Goal: Transaction & Acquisition: Purchase product/service

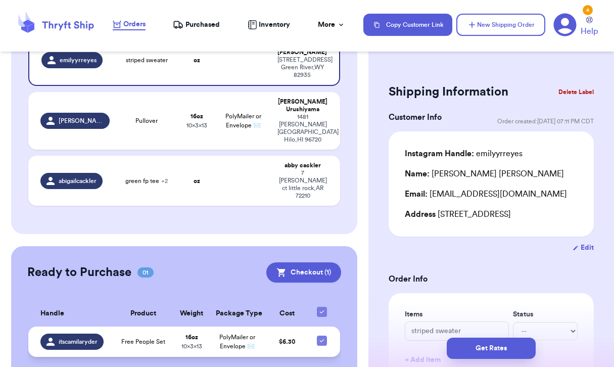
scroll to position [206, 0]
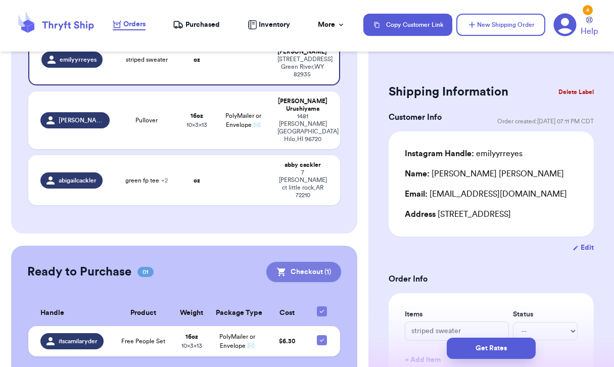
click at [326, 262] on button "Checkout ( 1 )" at bounding box center [303, 272] width 75 height 20
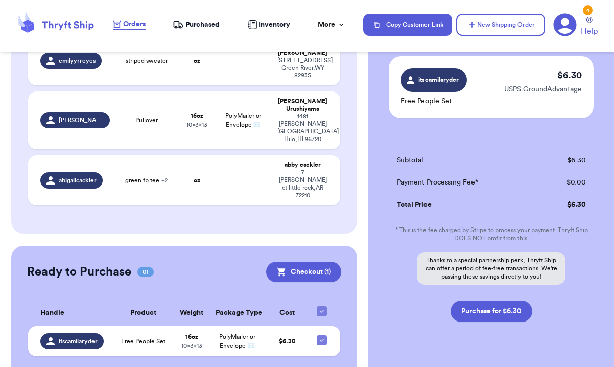
scroll to position [71, 0]
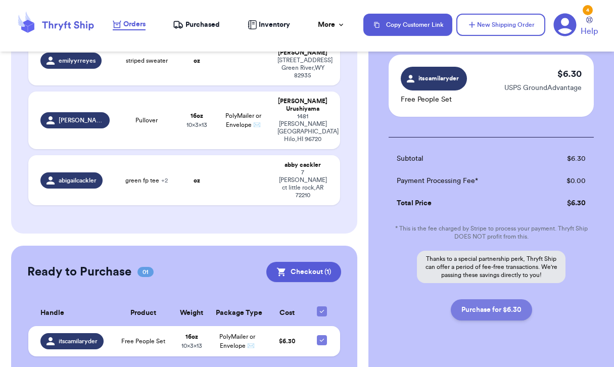
click at [486, 310] on button "Purchase for $6.30" at bounding box center [491, 309] width 81 height 21
checkbox input "false"
checkbox input "true"
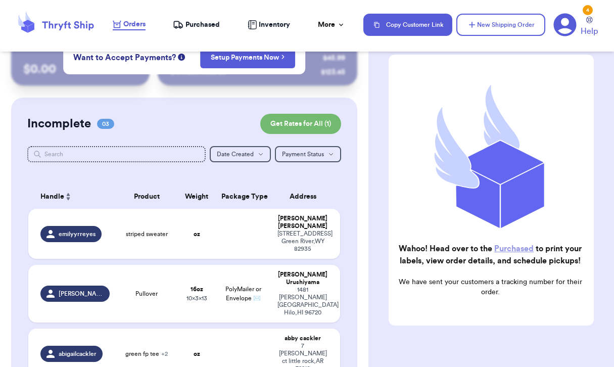
scroll to position [0, 0]
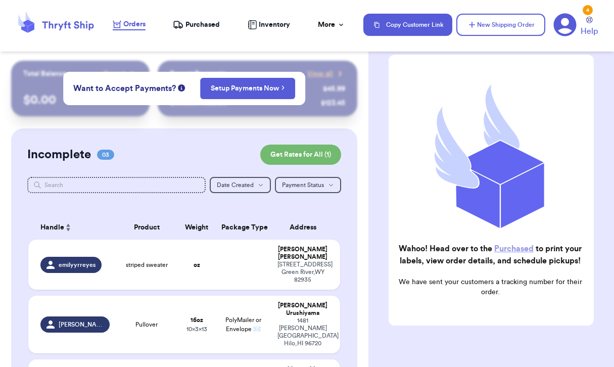
click at [203, 26] on span "Purchased" at bounding box center [202, 25] width 34 height 10
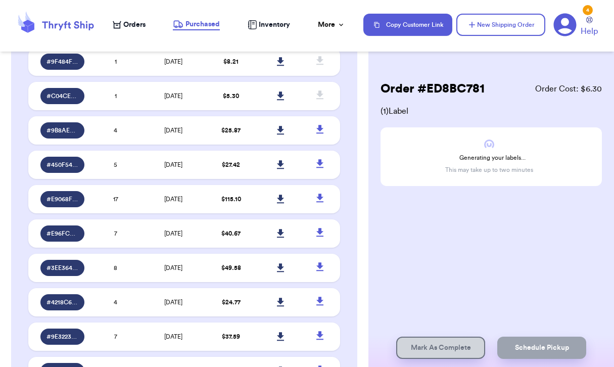
scroll to position [1528, 0]
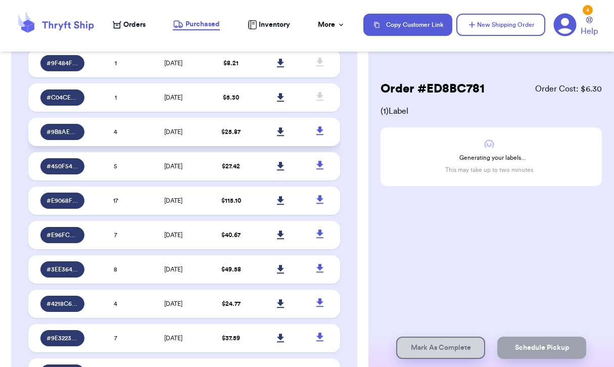
click at [204, 134] on td "[DATE]" at bounding box center [173, 132] width 66 height 28
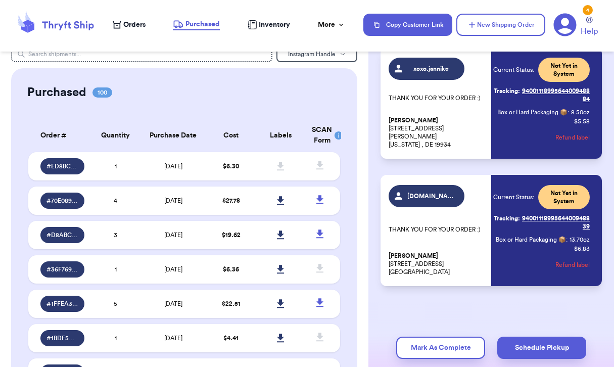
scroll to position [0, 0]
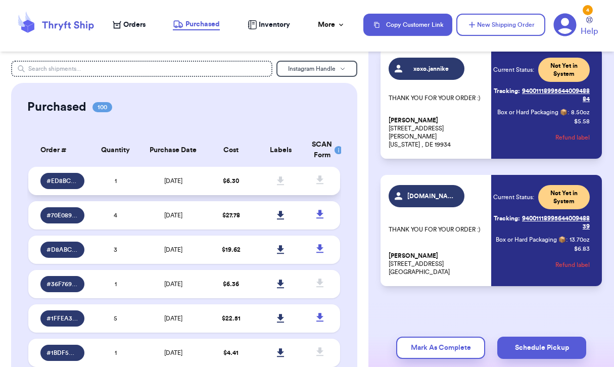
click at [150, 186] on td "[DATE]" at bounding box center [173, 181] width 66 height 28
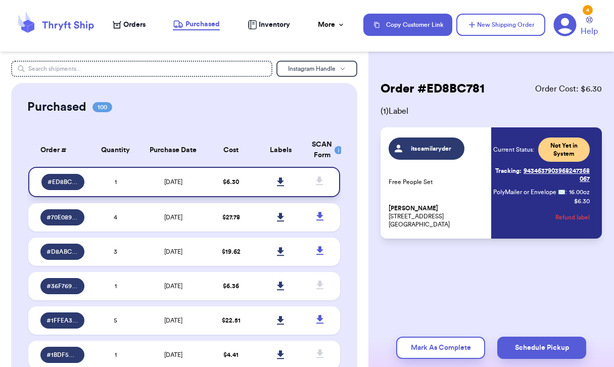
click at [281, 181] on icon at bounding box center [280, 181] width 7 height 9
